Goal: Task Accomplishment & Management: Use online tool/utility

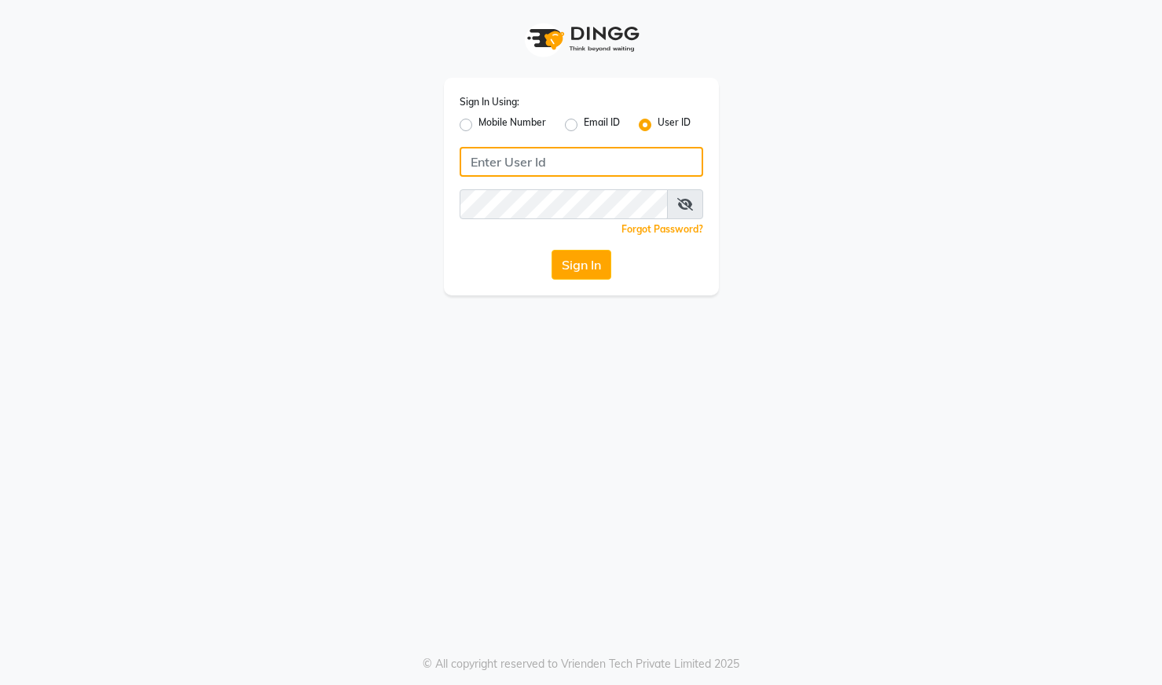
click at [522, 163] on input "Username" at bounding box center [580, 162] width 243 height 30
type input "8310790205"
click at [683, 200] on icon at bounding box center [685, 204] width 16 height 13
click at [590, 258] on button "Sign In" at bounding box center [581, 265] width 60 height 30
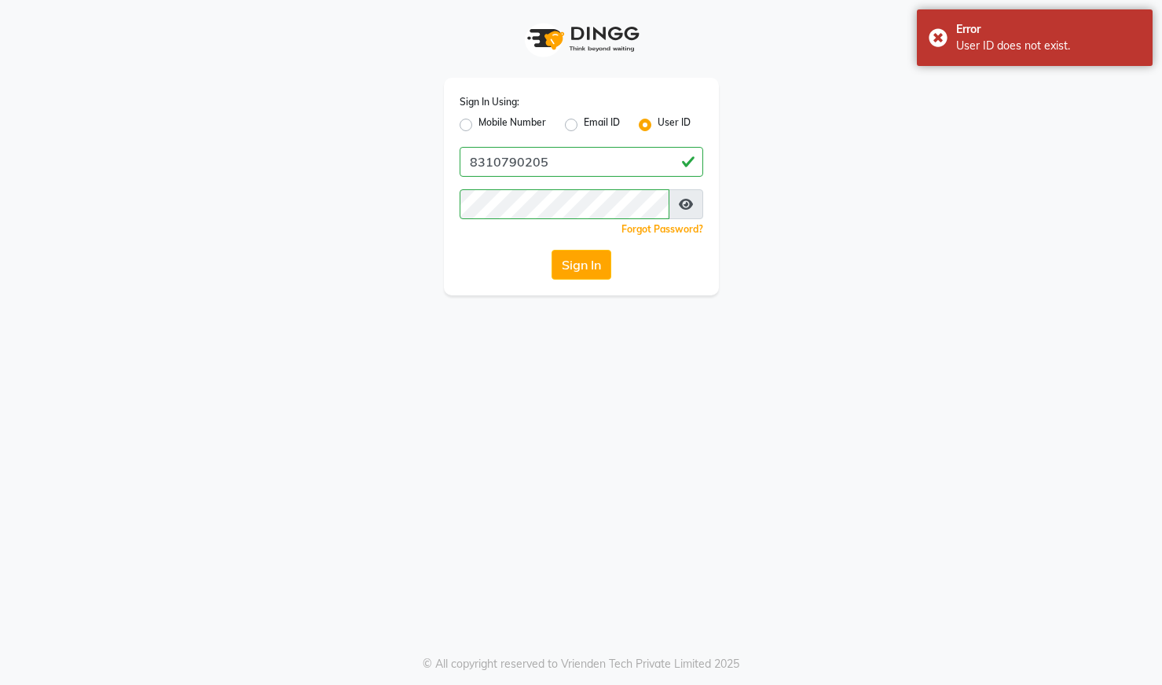
click at [588, 248] on div "Sign In Using: Mobile Number Email ID User ID 8310790205 Remember me Forgot Pas…" at bounding box center [581, 187] width 275 height 218
click at [478, 121] on label "Mobile Number" at bounding box center [512, 124] width 68 height 19
click at [478, 121] on input "Mobile Number" at bounding box center [483, 120] width 10 height 10
radio input "true"
radio input "false"
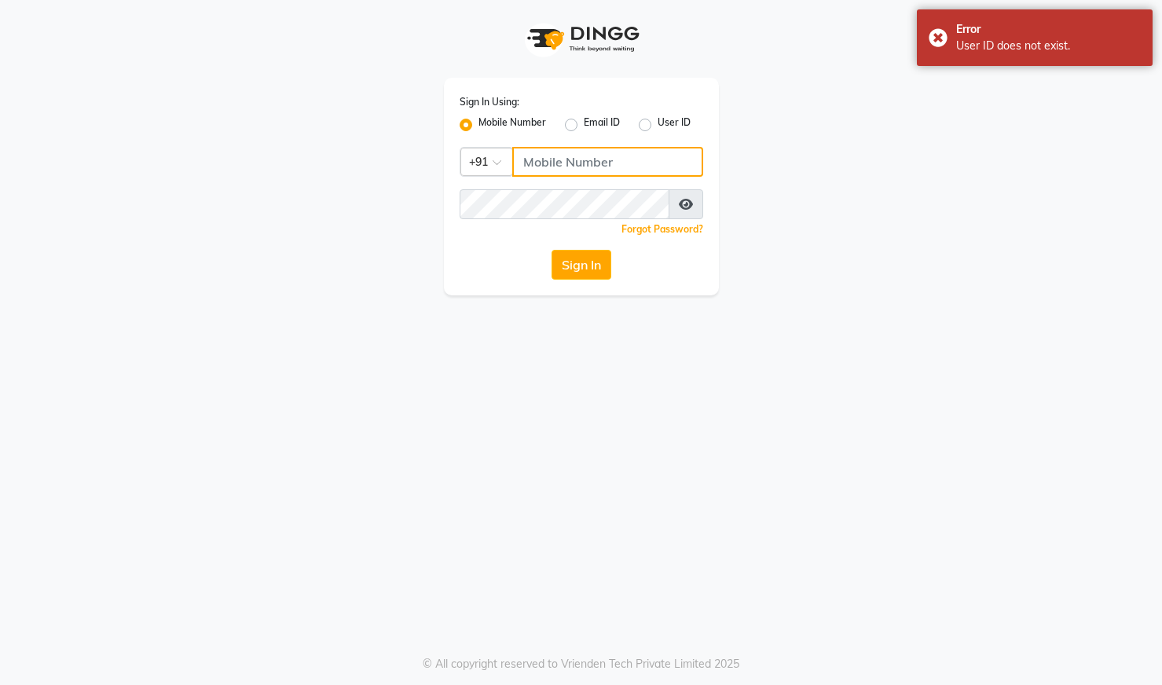
click at [553, 170] on input "Username" at bounding box center [607, 162] width 191 height 30
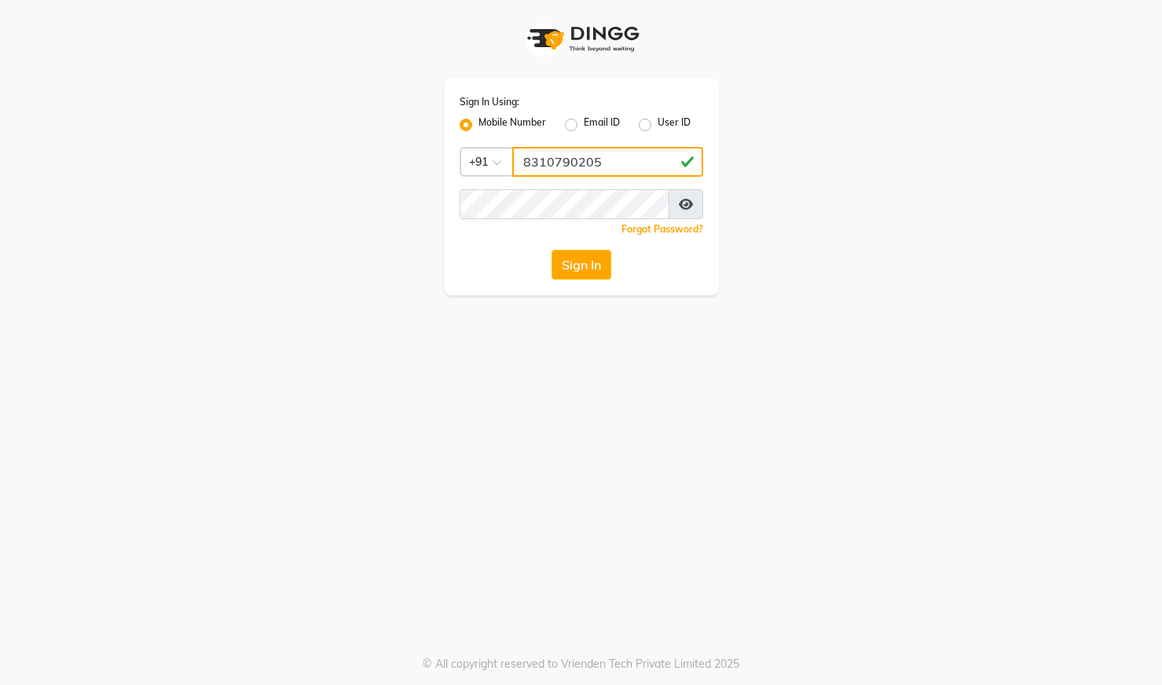
type input "8310790205"
click at [587, 264] on button "Sign In" at bounding box center [581, 265] width 60 height 30
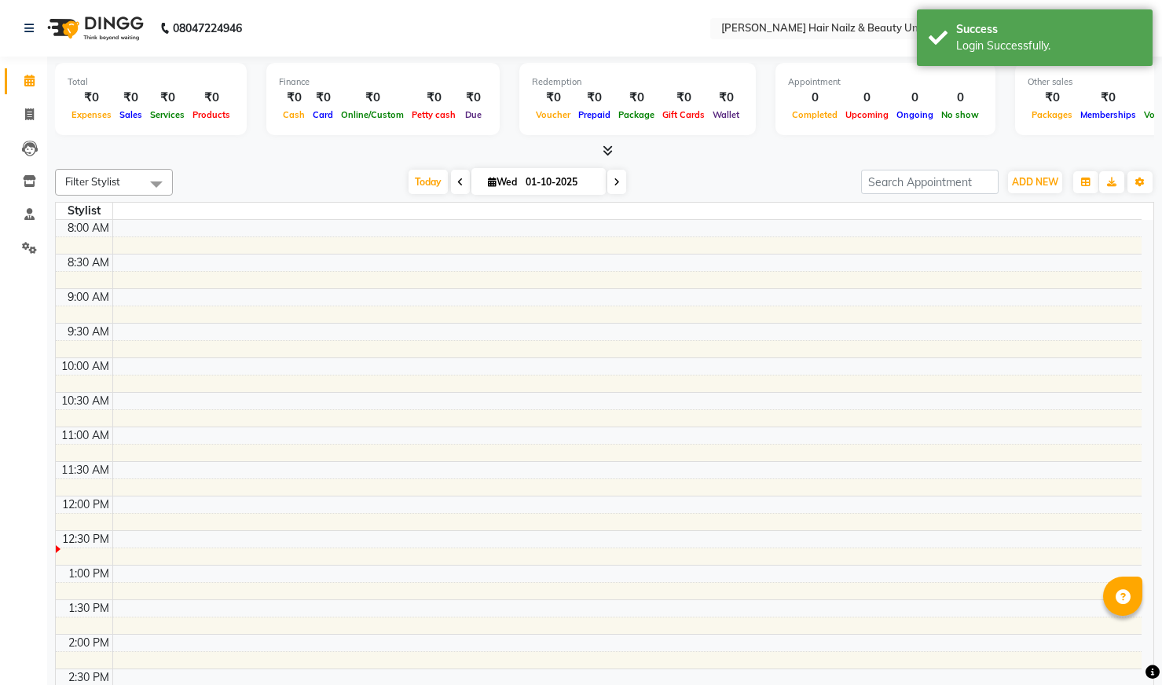
select select "en"
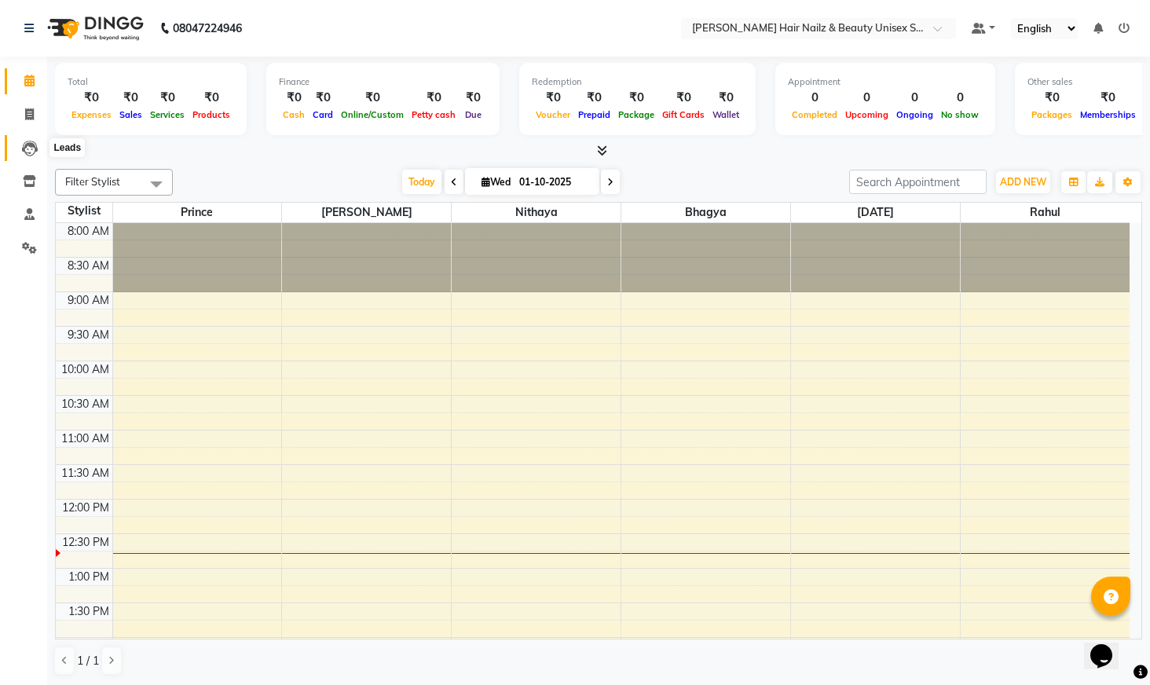
click at [23, 151] on icon at bounding box center [30, 149] width 16 height 16
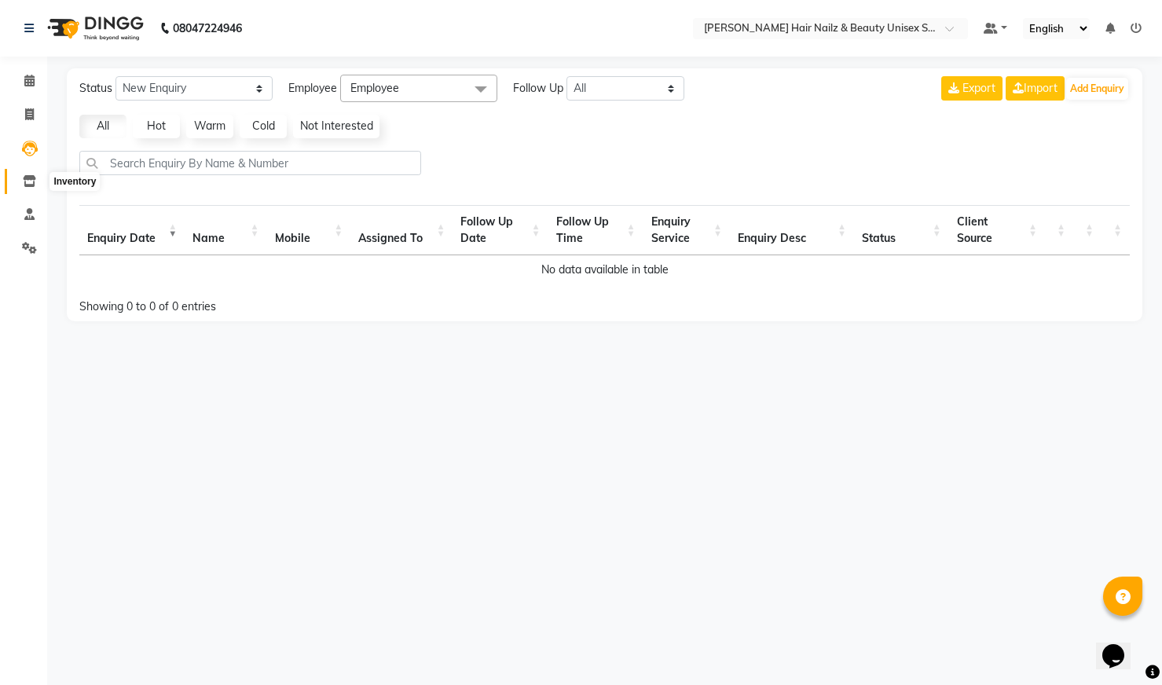
click at [40, 177] on span at bounding box center [29, 182] width 27 height 18
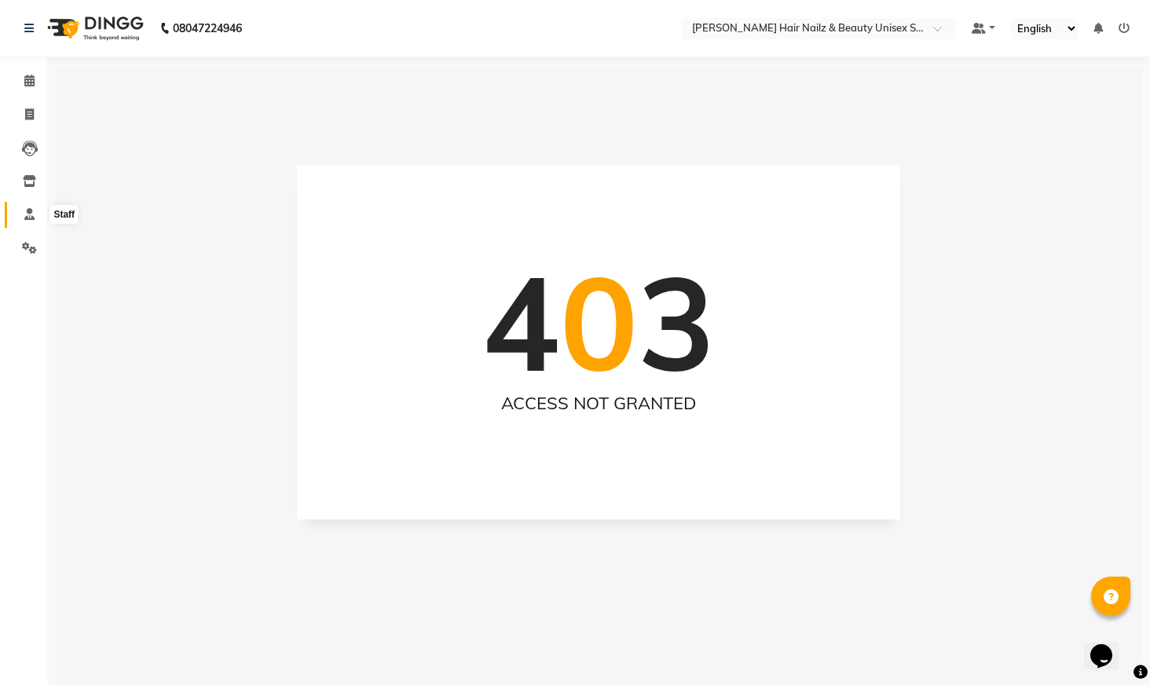
click at [27, 213] on icon at bounding box center [29, 214] width 10 height 12
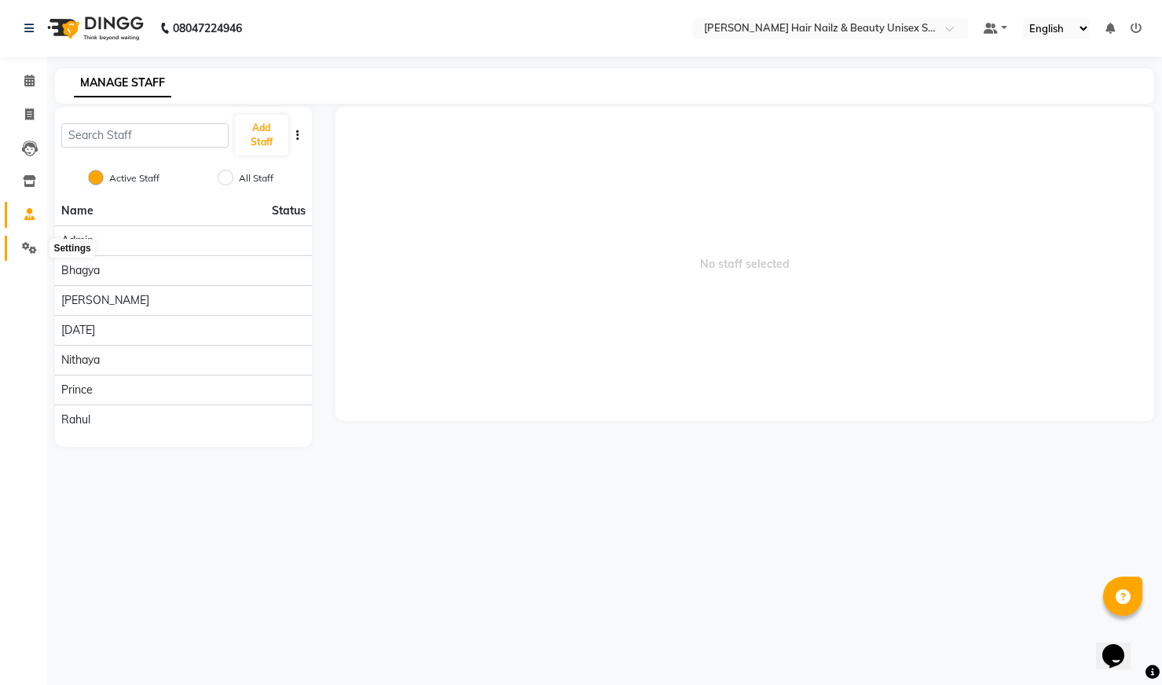
click at [25, 246] on icon at bounding box center [29, 248] width 15 height 12
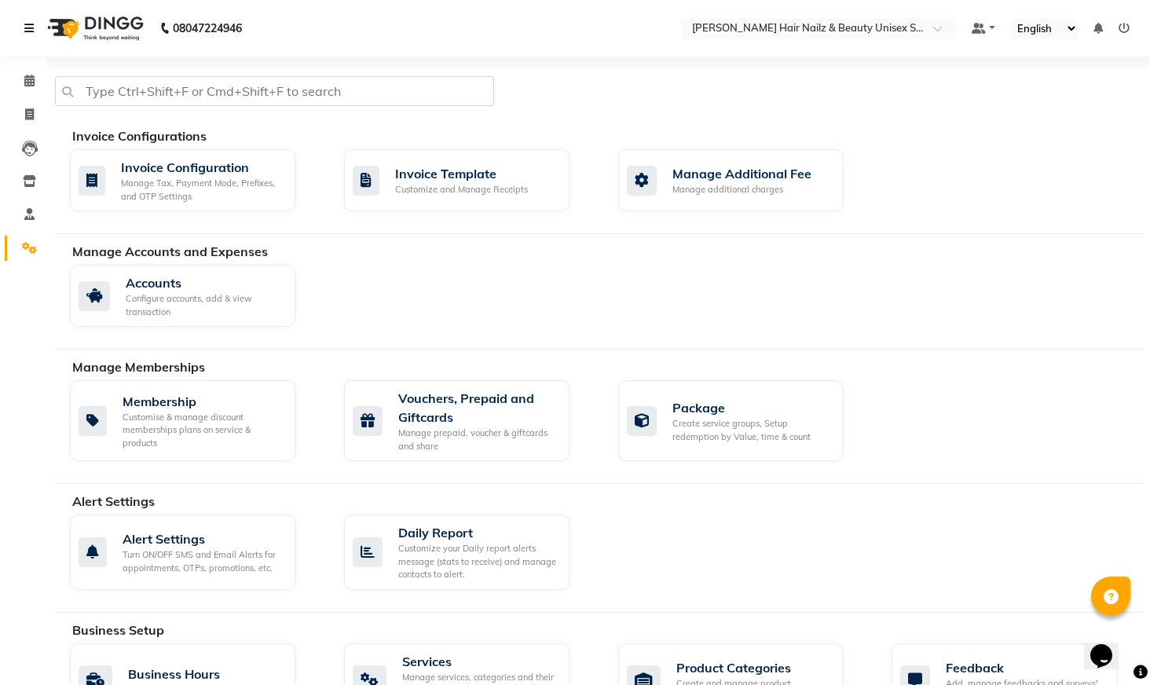
click at [28, 29] on icon at bounding box center [28, 28] width 9 height 11
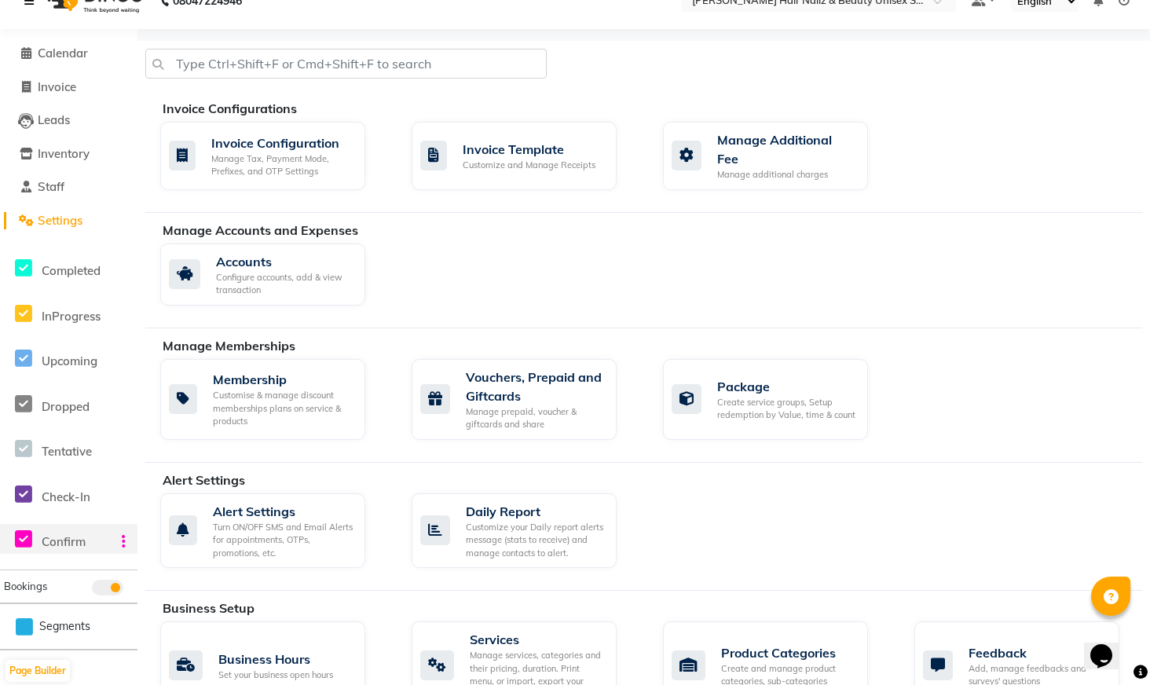
scroll to position [137, 0]
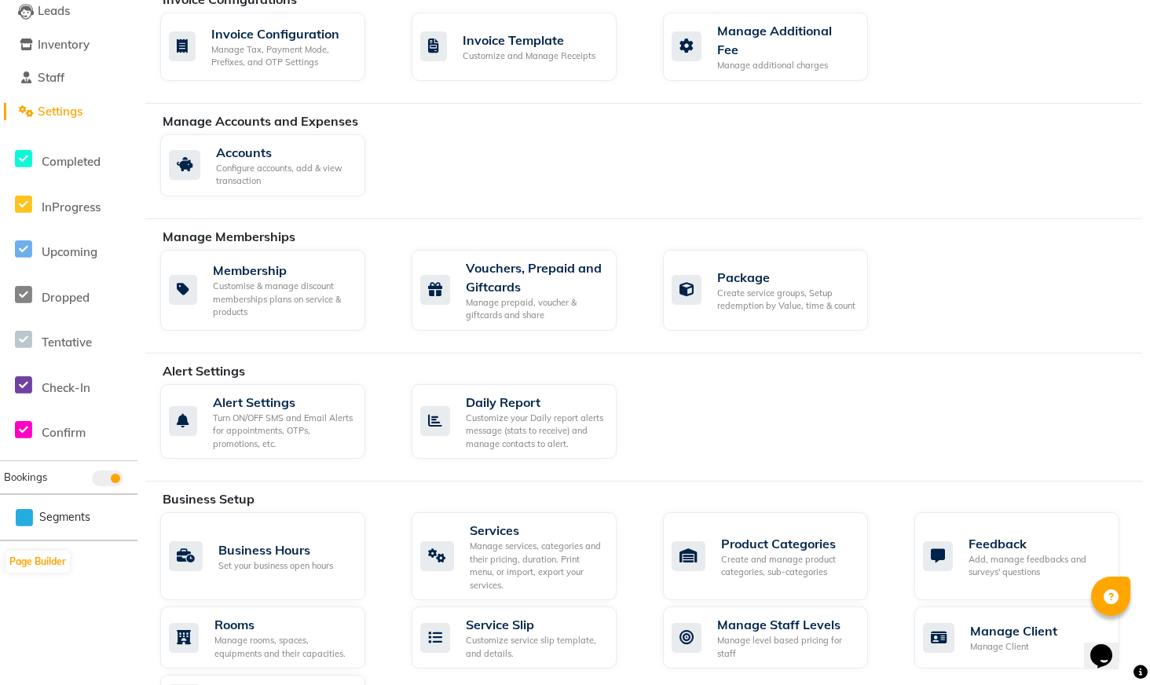
click at [5, 474] on span "Bookings" at bounding box center [25, 476] width 43 height 13
click at [100, 476] on span at bounding box center [107, 478] width 31 height 16
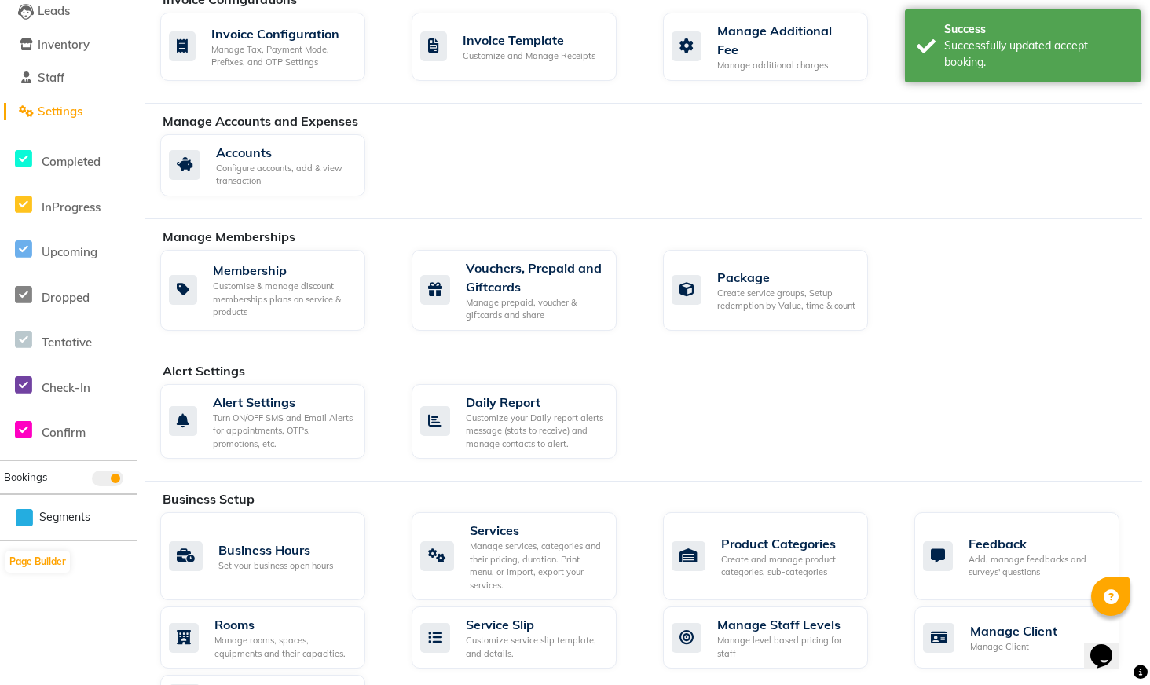
click at [120, 480] on span at bounding box center [107, 478] width 31 height 16
click at [97, 479] on span at bounding box center [107, 478] width 31 height 16
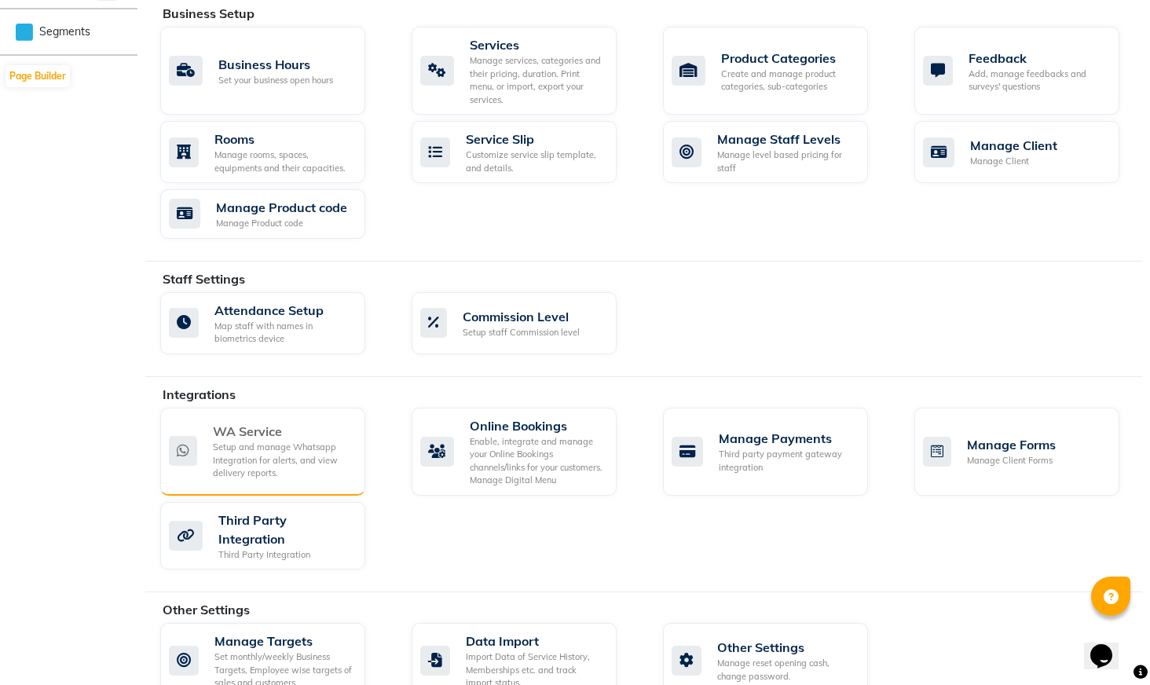
click at [293, 455] on div "Setup and manage Whatsapp Integration for alerts, and view delivery reports." at bounding box center [283, 460] width 140 height 39
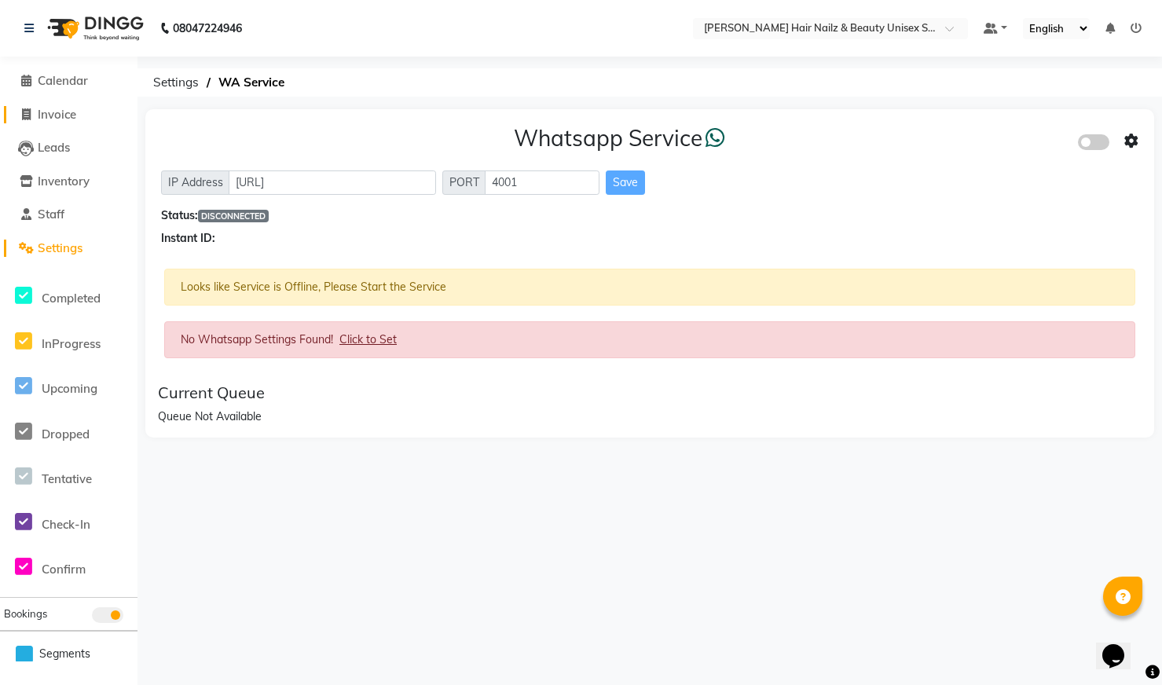
click at [50, 111] on span "Invoice" at bounding box center [57, 114] width 38 height 15
select select "service"
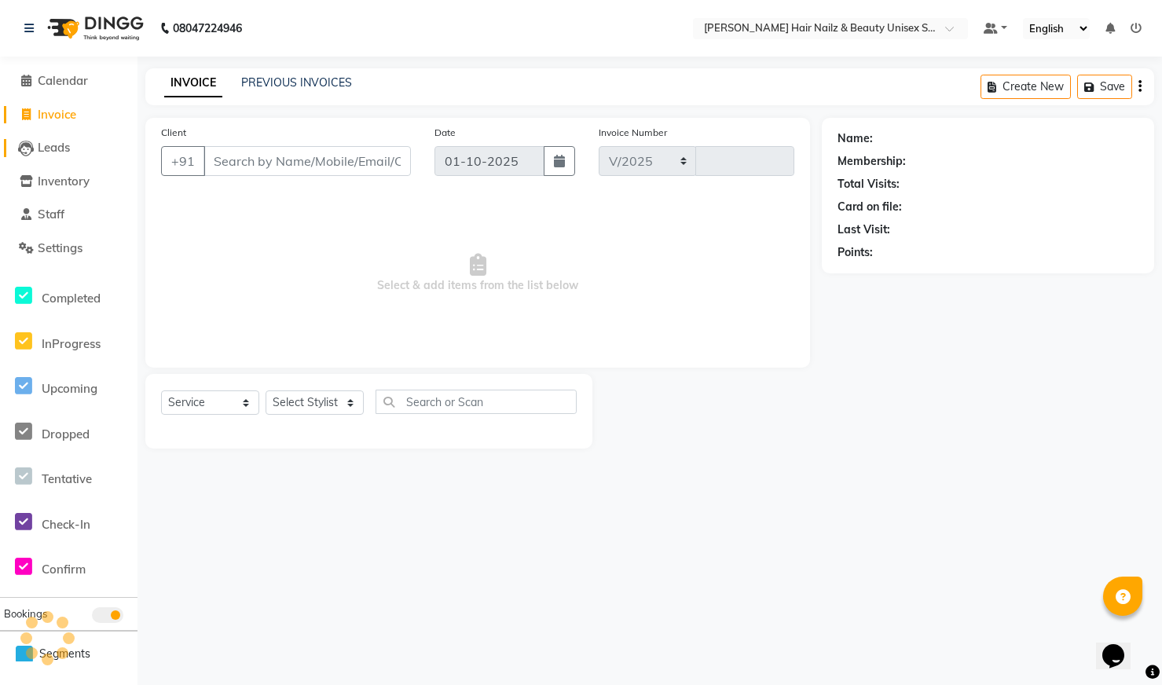
select select "9097"
type input "0001"
click at [62, 147] on span "Leads" at bounding box center [54, 147] width 32 height 15
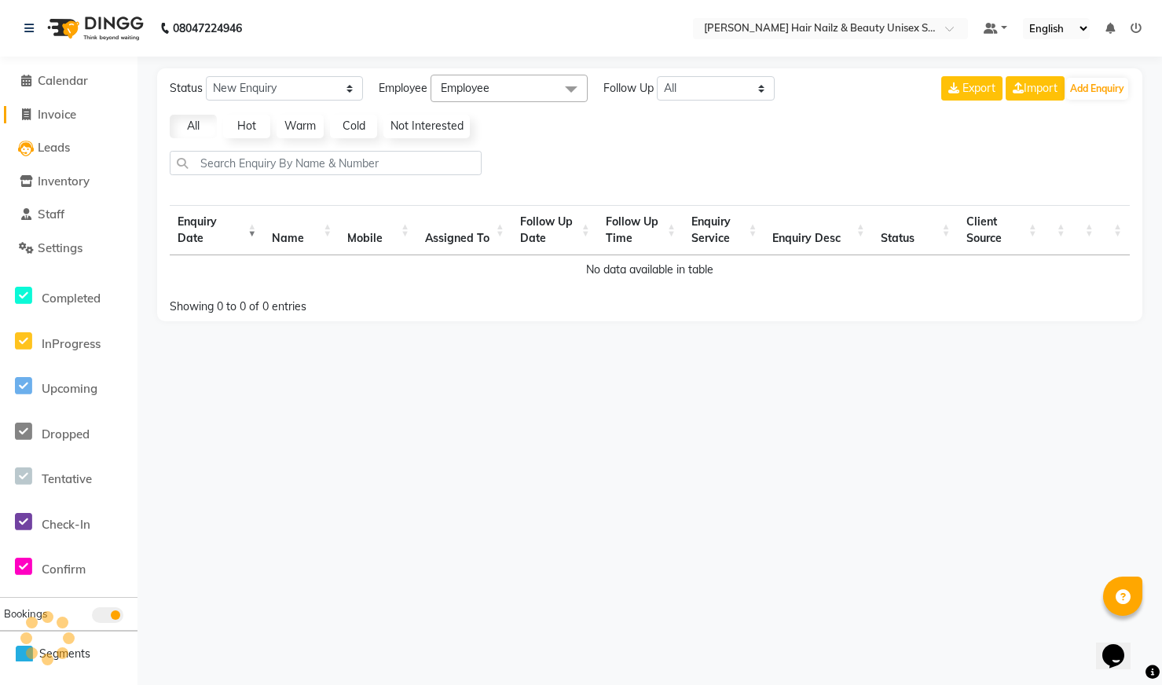
click at [64, 110] on span "Invoice" at bounding box center [57, 114] width 38 height 15
select select "service"
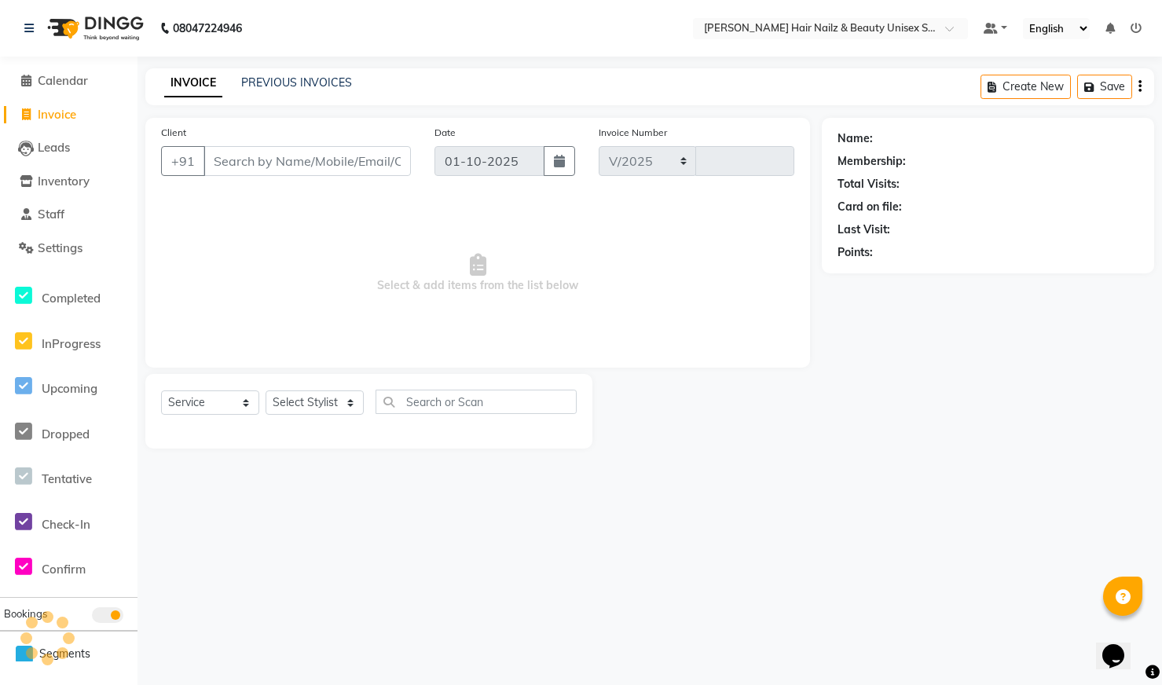
select select "9097"
type input "0001"
click at [274, 160] on input "Client" at bounding box center [306, 161] width 207 height 30
type input "8"
type input "8892195060"
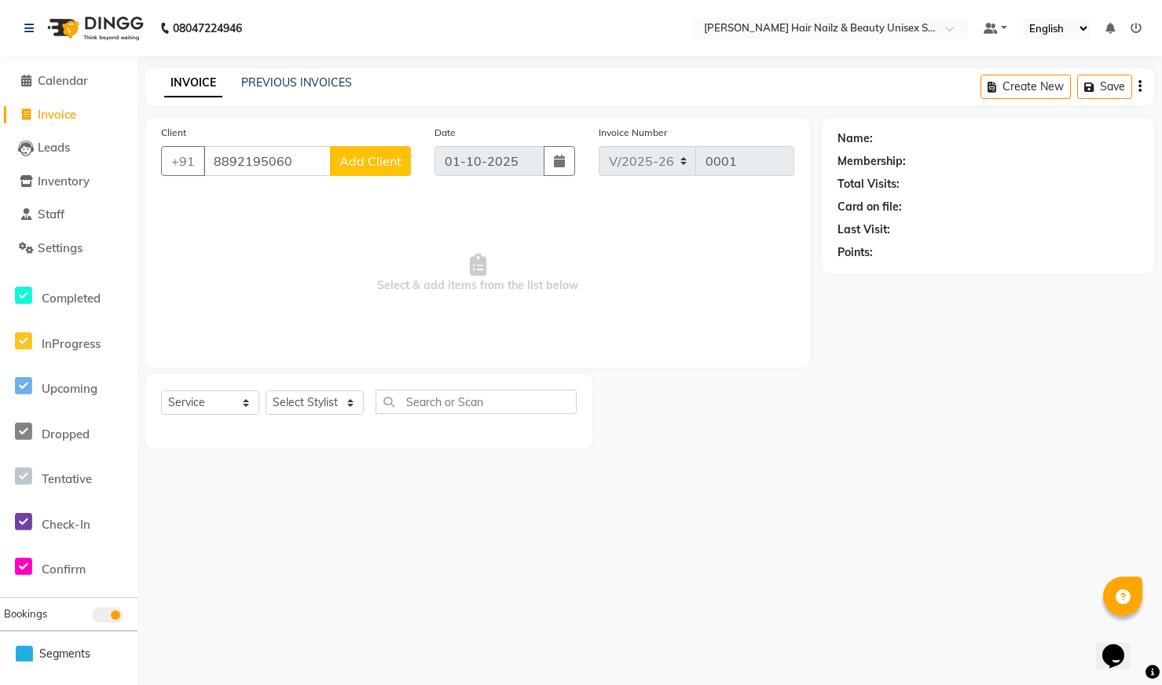
click at [385, 160] on span "Add Client" at bounding box center [370, 161] width 62 height 16
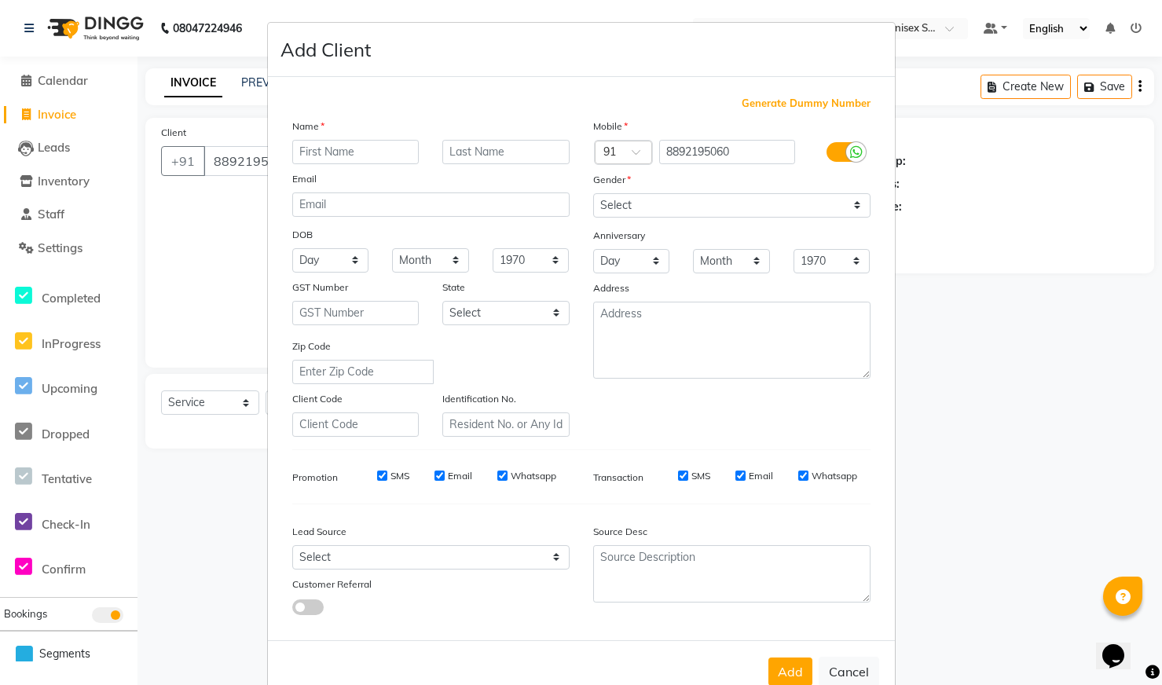
click at [372, 158] on input "text" at bounding box center [355, 152] width 127 height 24
type input "[PERSON_NAME]"
click at [521, 157] on input "text" at bounding box center [505, 152] width 127 height 24
type input "z"
click at [318, 203] on input "email" at bounding box center [430, 204] width 277 height 24
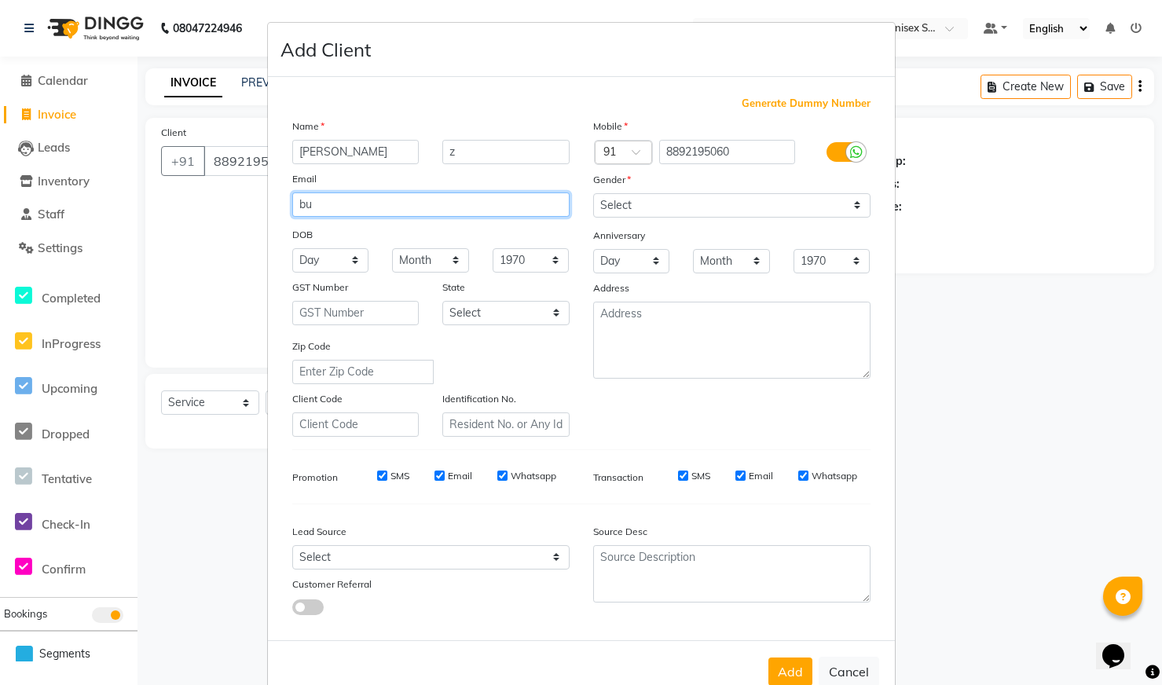
type input "b"
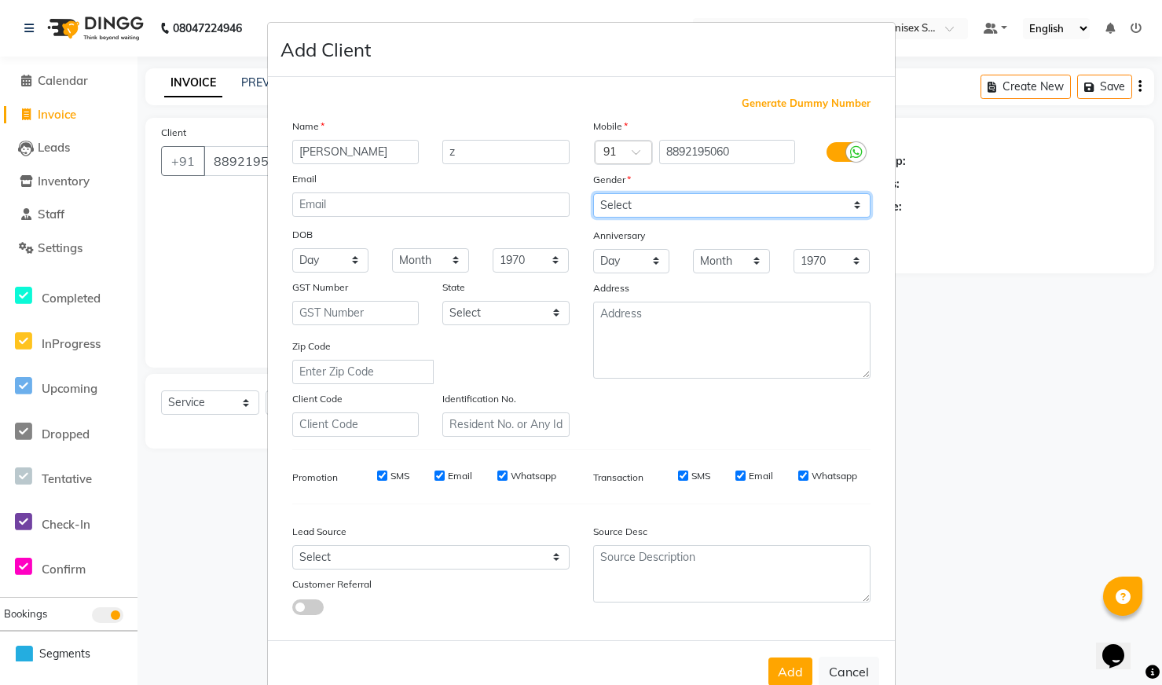
click at [647, 207] on select "Select [DEMOGRAPHIC_DATA] [DEMOGRAPHIC_DATA] Other Prefer Not To Say" at bounding box center [731, 205] width 277 height 24
select select "[DEMOGRAPHIC_DATA]"
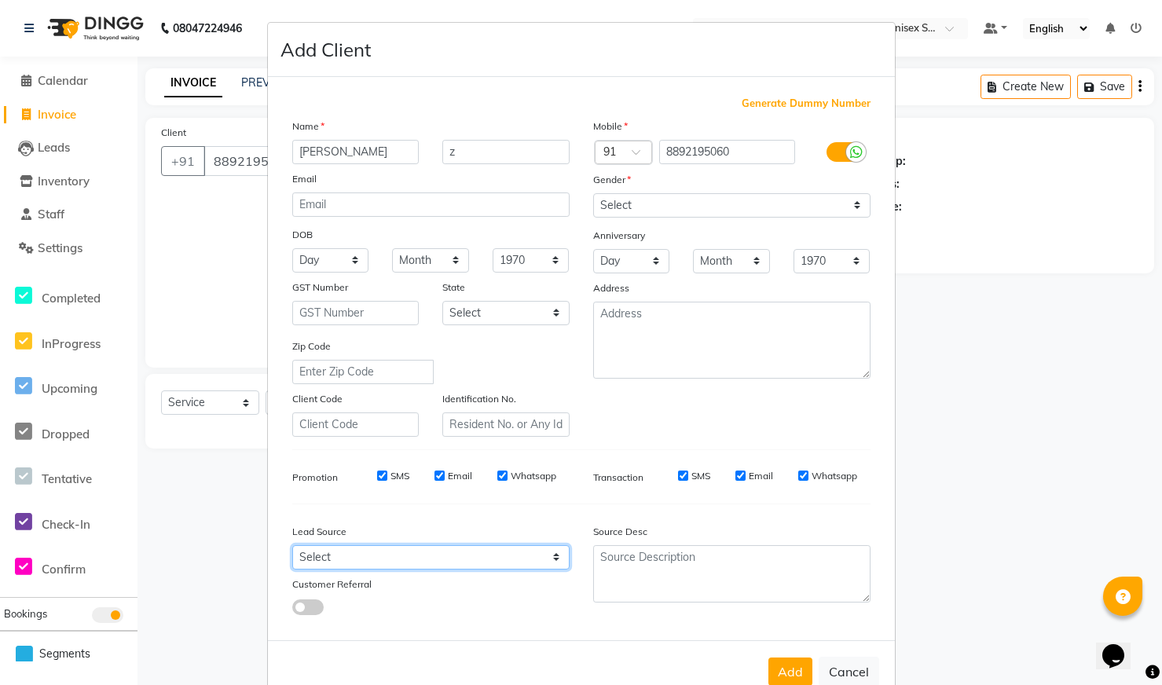
click at [418, 560] on select "Select Walk-in Referral Internet Friend Word of Mouth Advertisement Facebook Ju…" at bounding box center [430, 557] width 277 height 24
click at [181, 257] on ngb-modal-window "Add Client Generate Dummy Number Name [PERSON_NAME] z Email DOB Day 01 02 03 04…" at bounding box center [581, 342] width 1162 height 685
click at [840, 670] on button "Cancel" at bounding box center [848, 672] width 60 height 30
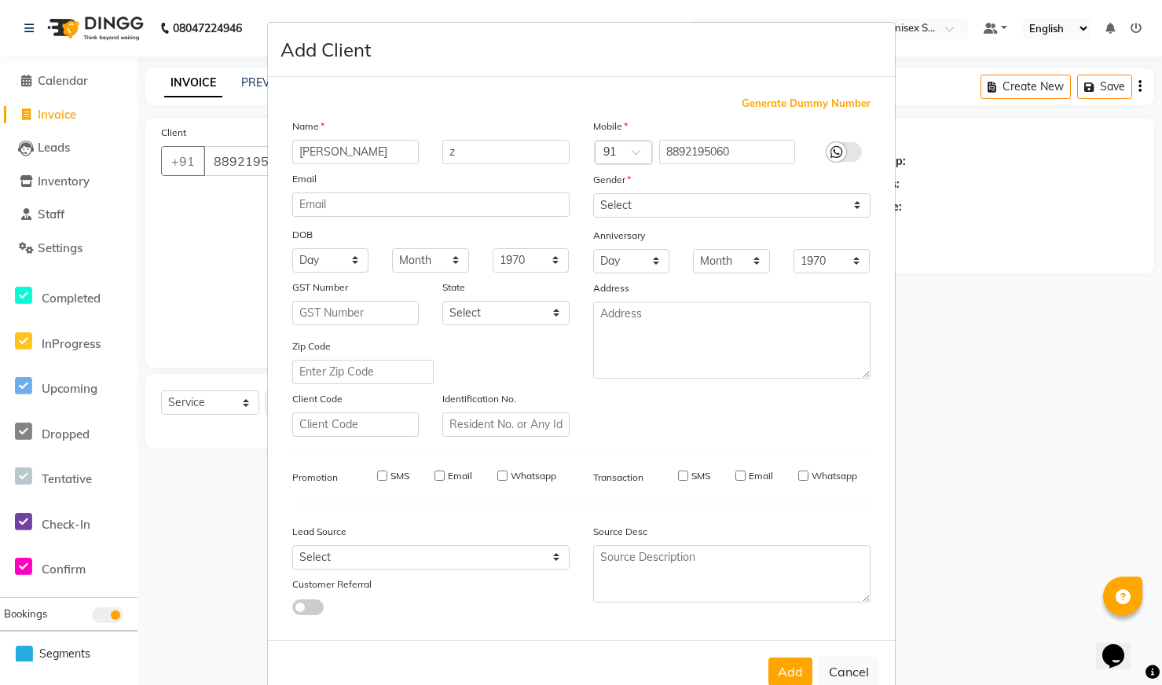
select select
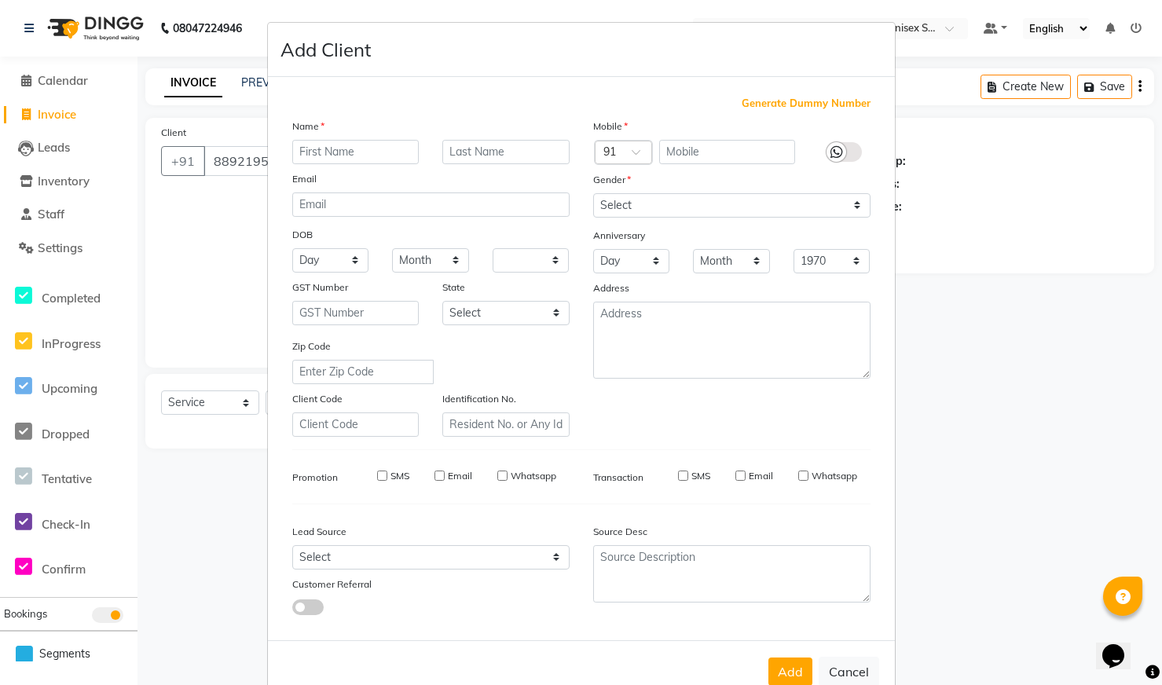
select select
checkbox input "false"
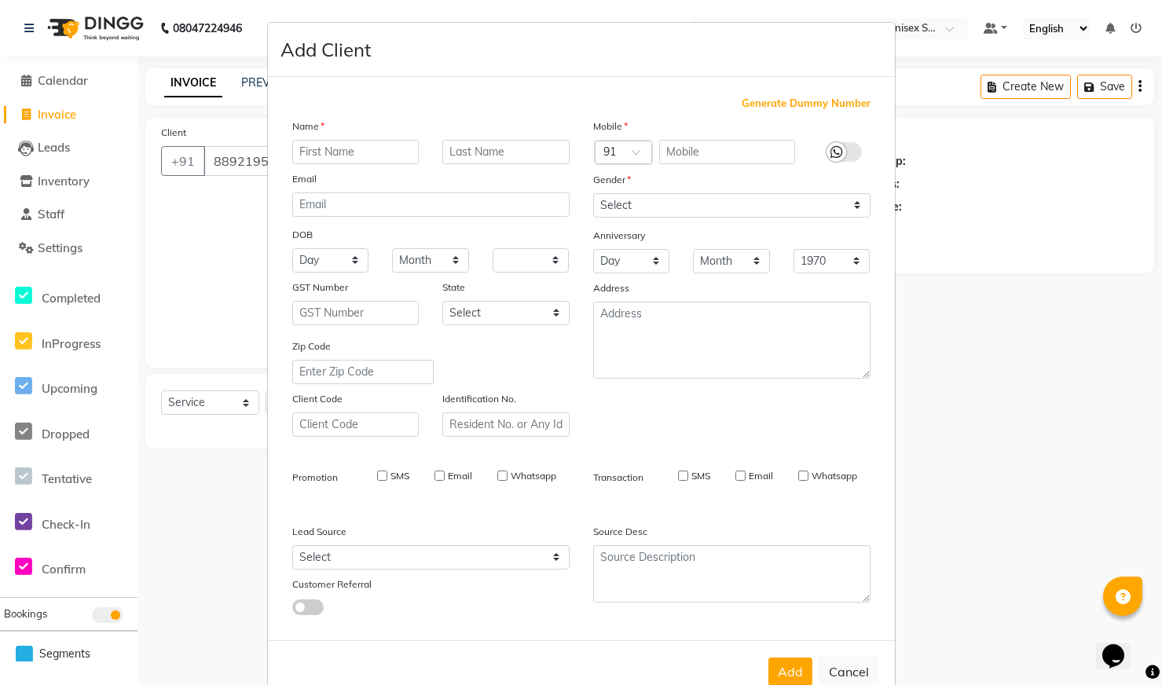
checkbox input "false"
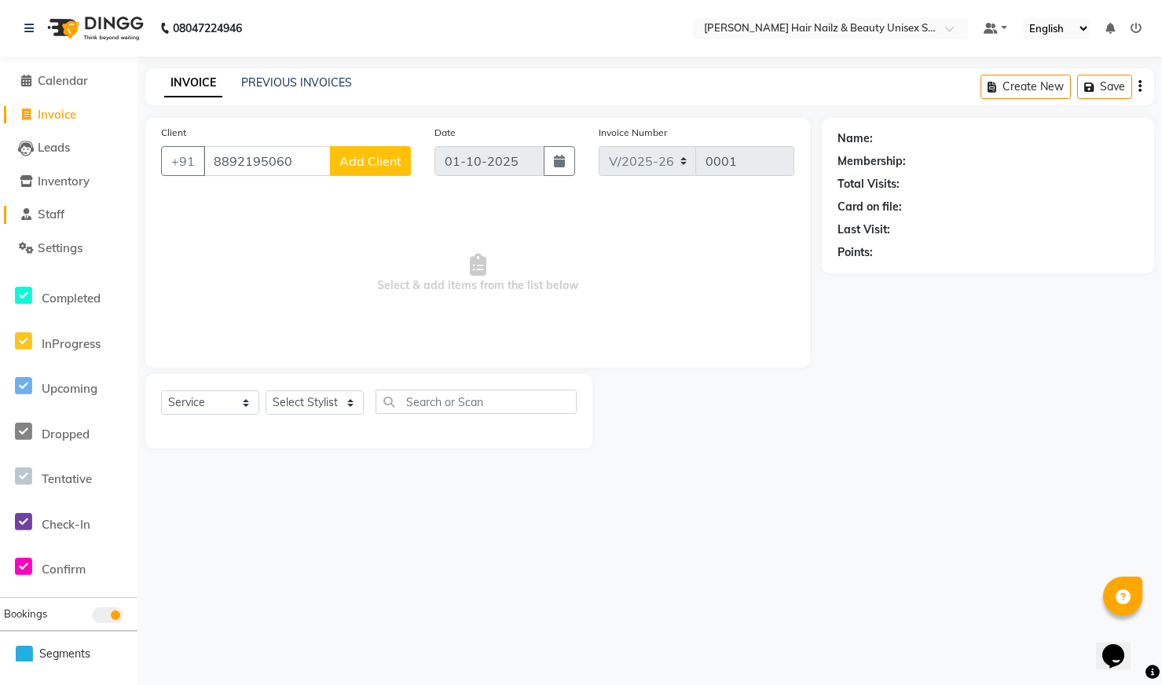
click at [39, 217] on span "Staff" at bounding box center [51, 214] width 27 height 15
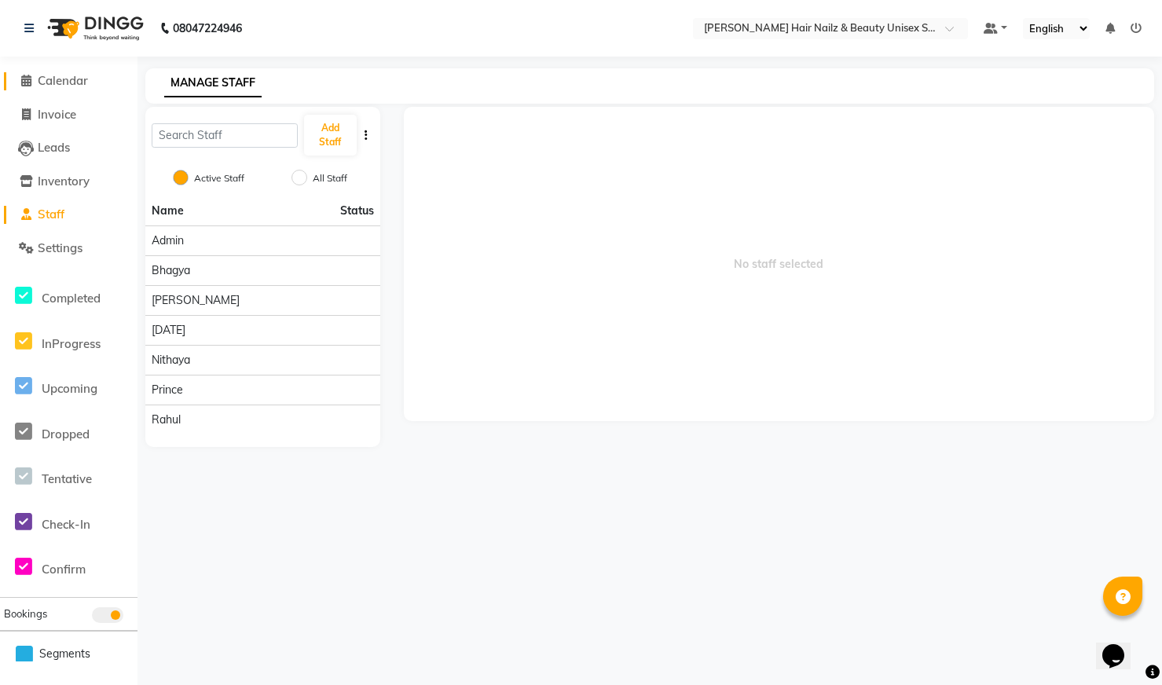
click at [57, 86] on span "Calendar" at bounding box center [63, 80] width 50 height 15
